Goal: Information Seeking & Learning: Learn about a topic

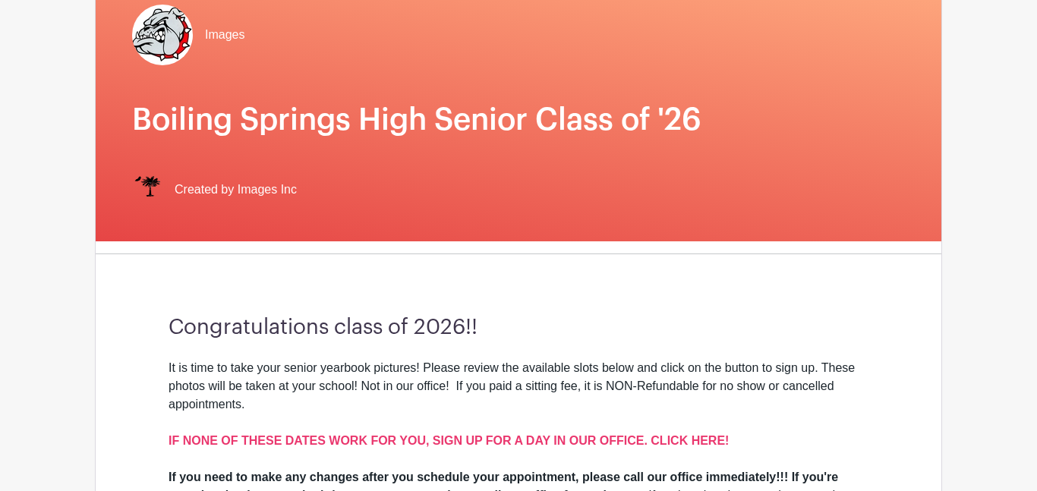
scroll to position [158, 0]
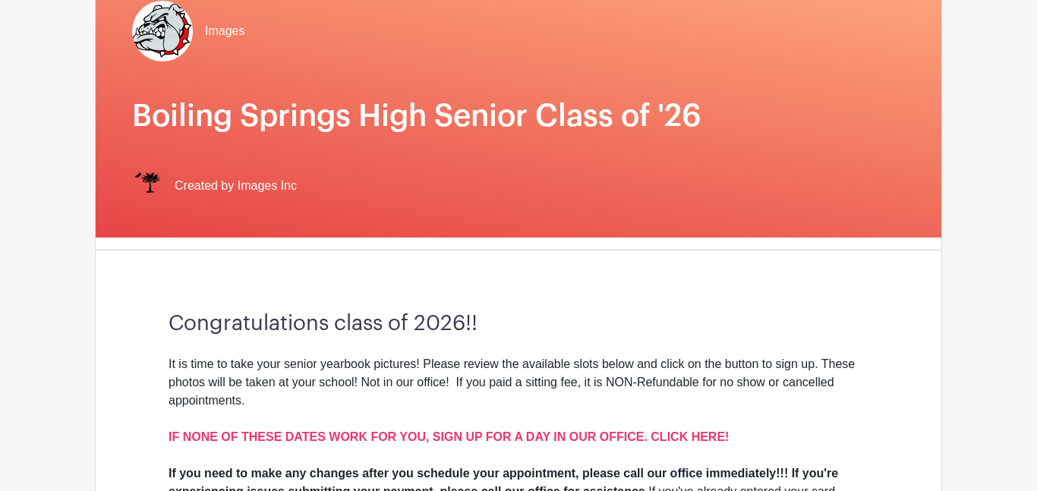
click at [647, 125] on h1 "Boiling Springs High Senior Class of '26" at bounding box center [518, 116] width 773 height 36
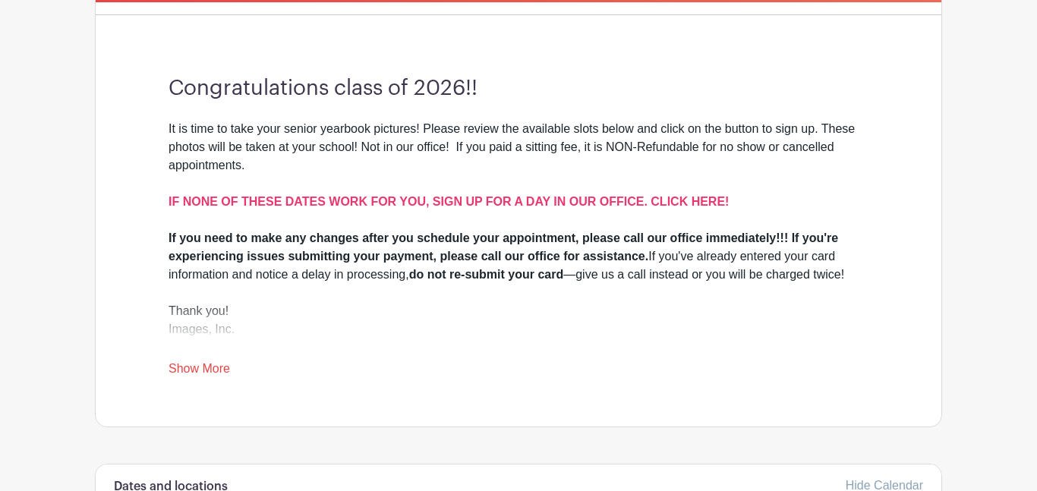
scroll to position [394, 0]
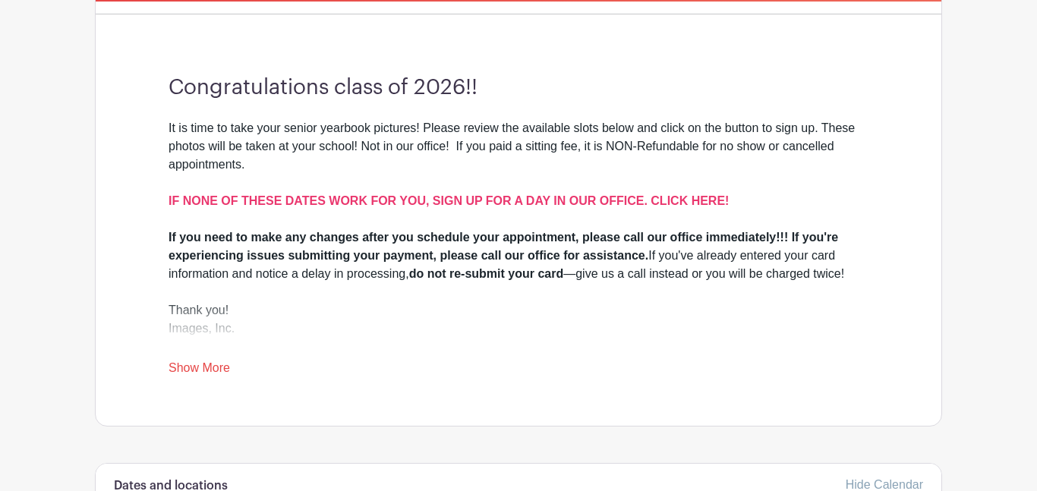
click at [218, 364] on link "Show More" at bounding box center [200, 370] width 62 height 19
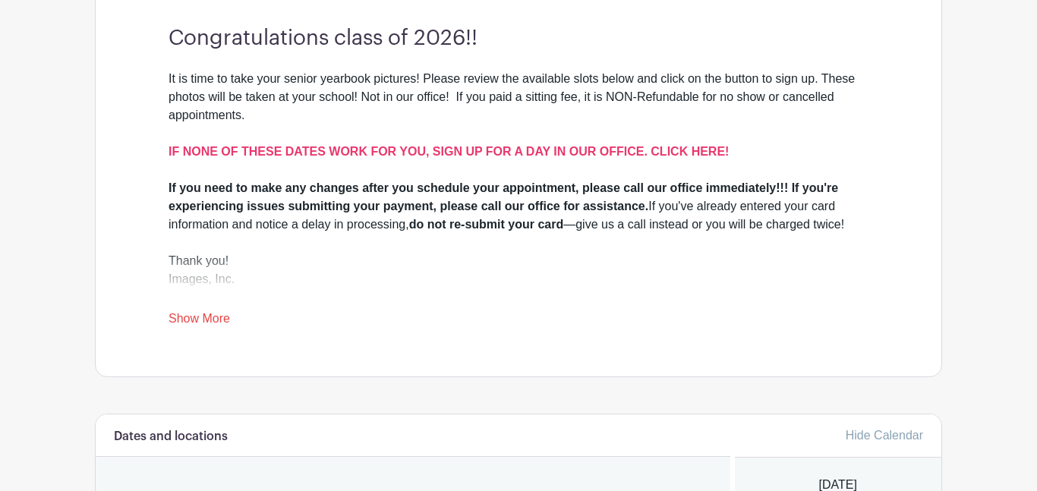
scroll to position [421, 0]
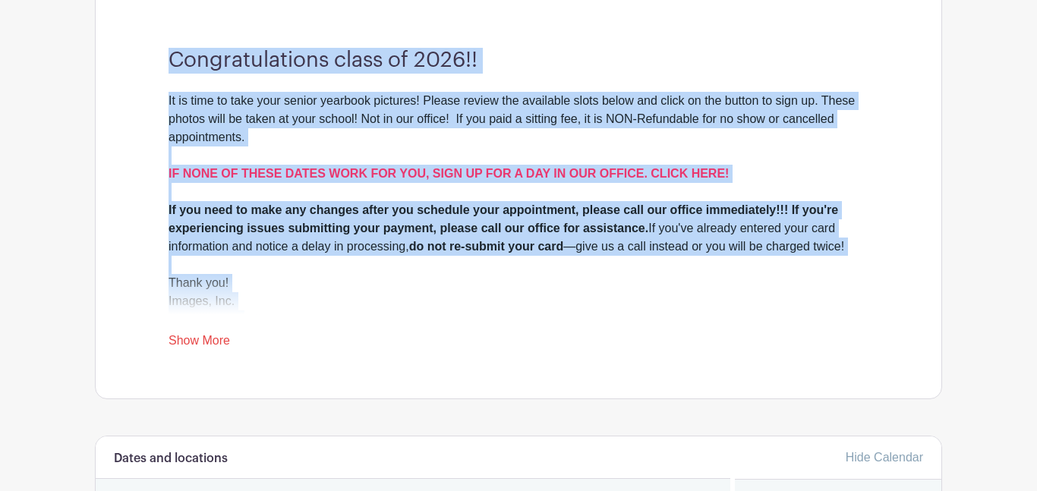
drag, startPoint x: 172, startPoint y: 60, endPoint x: 238, endPoint y: 315, distance: 263.6
click at [238, 315] on div "Congratulations class of 2026!! It is time to take your senior yearbook picture…" at bounding box center [518, 198] width 773 height 399
copy div "Congratulations class of 2026!! It is time to take your senior yearbook picture…"
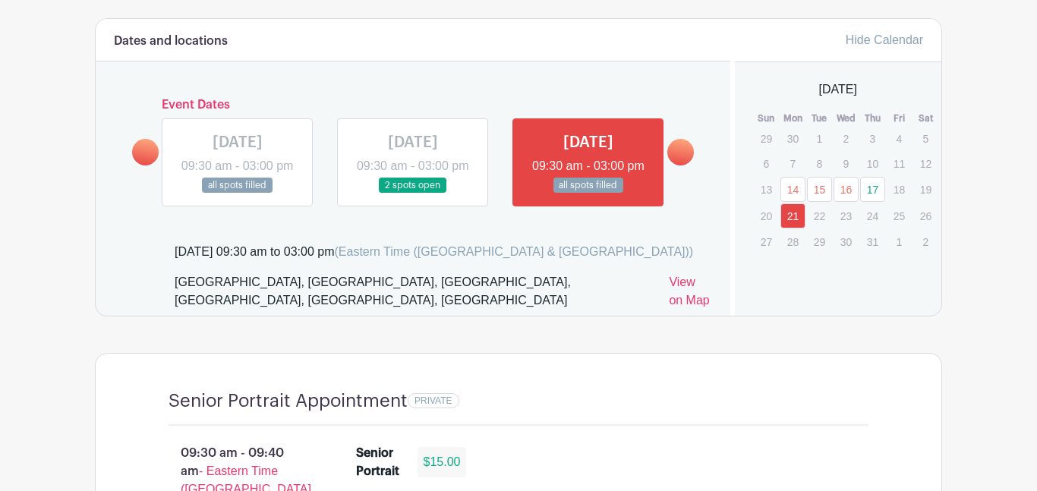
scroll to position [837, 0]
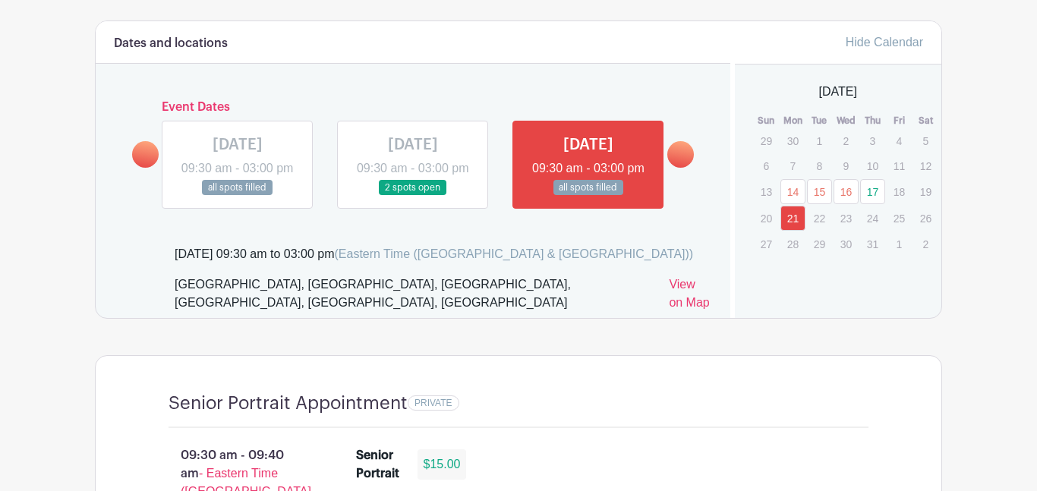
click at [932, 246] on p "2" at bounding box center [925, 244] width 25 height 24
click at [906, 45] on link "Hide Calendar" at bounding box center [884, 42] width 77 height 13
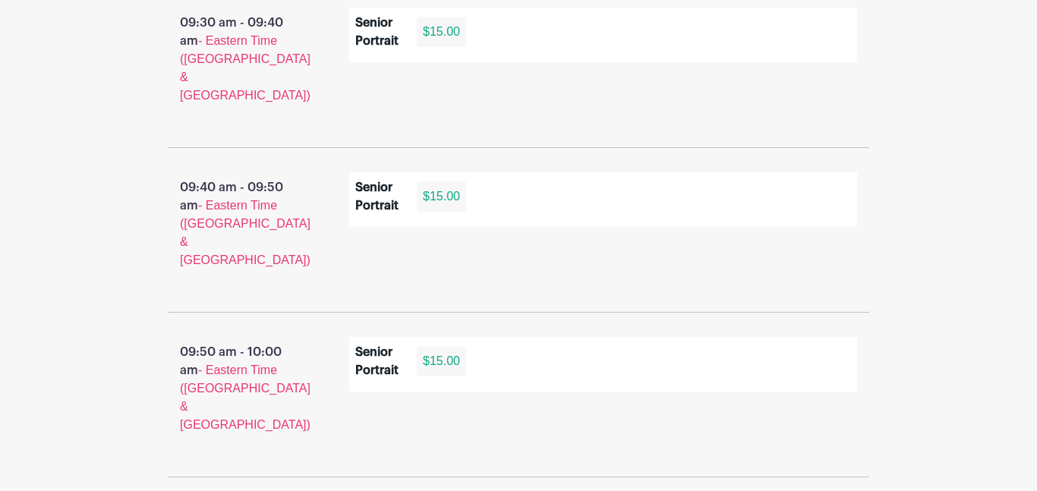
scroll to position [484, 0]
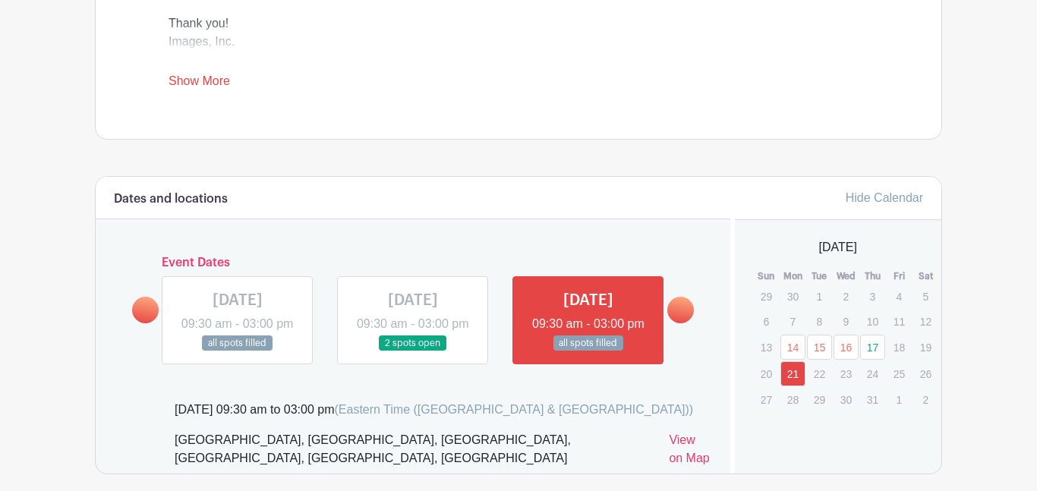
scroll to position [686, 0]
